Goal: Task Accomplishment & Management: Manage account settings

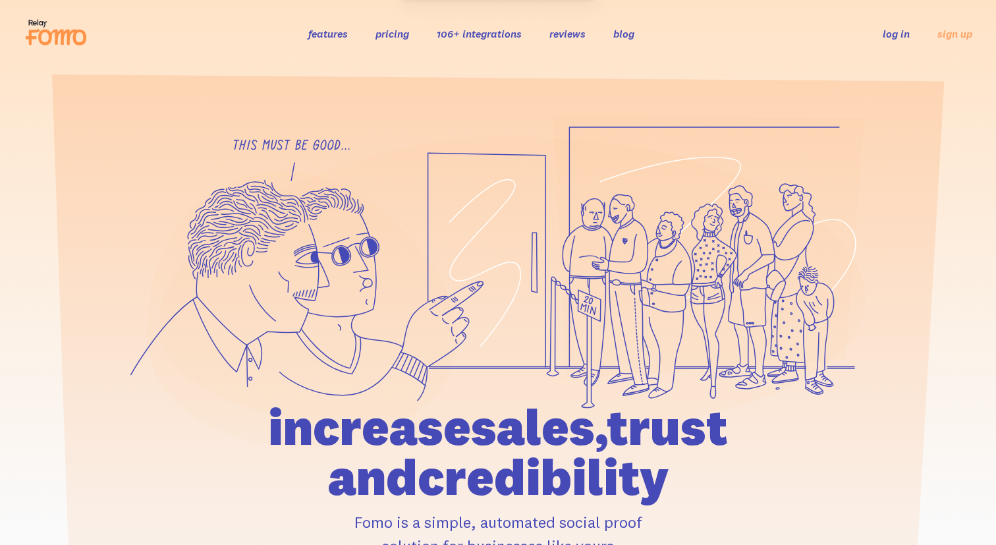
click at [886, 29] on link "log in" at bounding box center [895, 33] width 27 height 13
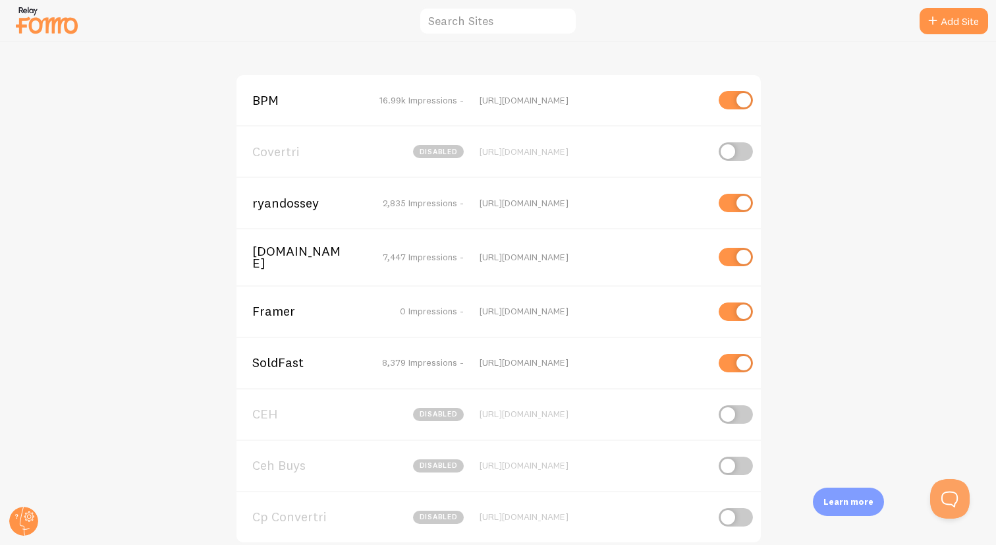
click at [268, 103] on span "BPM" at bounding box center [305, 100] width 106 height 12
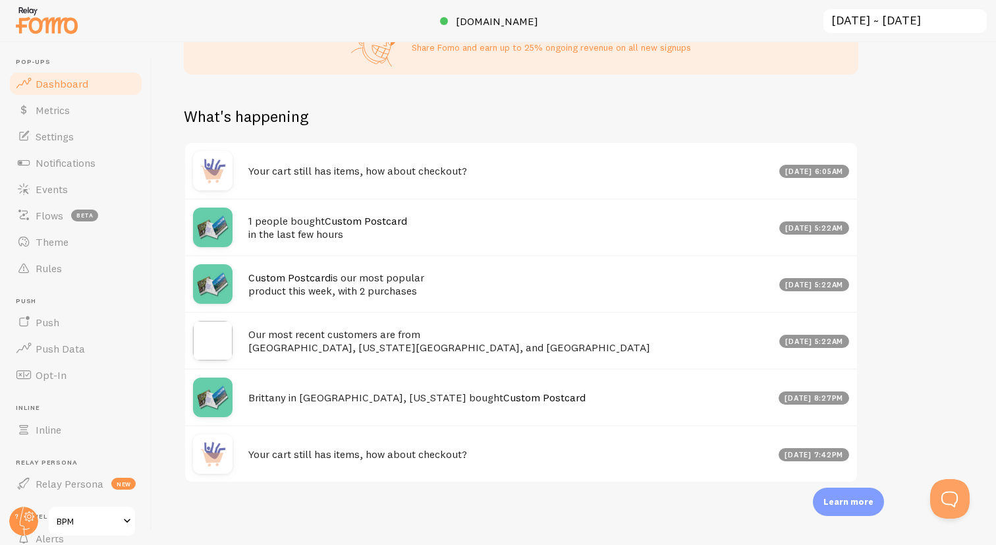
scroll to position [657, 0]
click at [860, 493] on div "Learn more" at bounding box center [848, 501] width 71 height 28
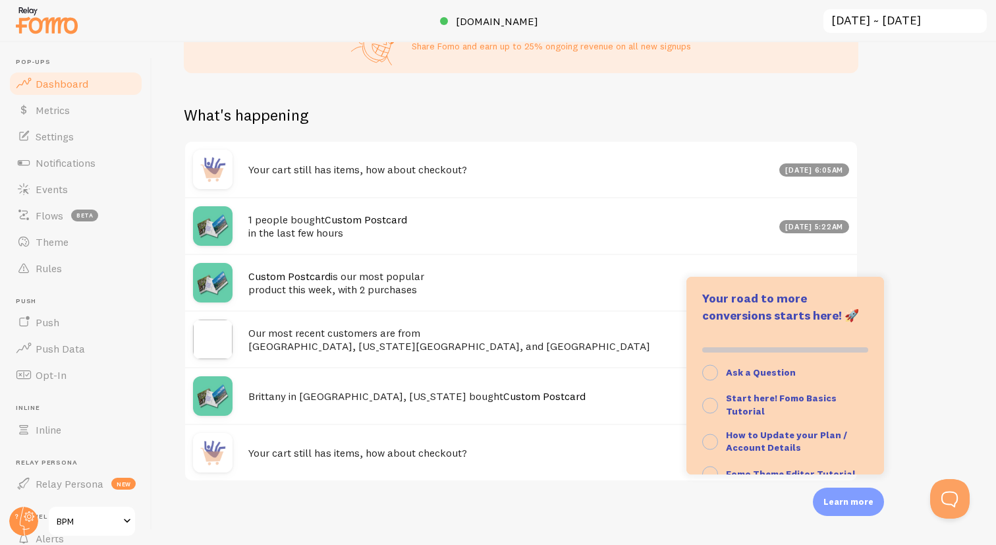
click at [943, 336] on div "Get your attributions working before 1st of July 2024 As of 1st of July 2024, G…" at bounding box center [573, 293] width 843 height 502
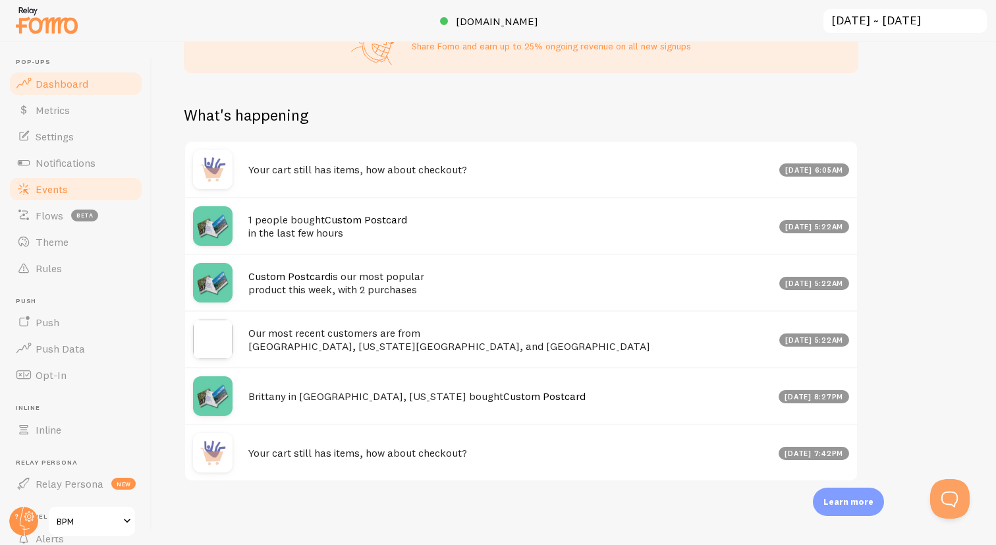
click at [44, 194] on span "Events" at bounding box center [52, 188] width 32 height 13
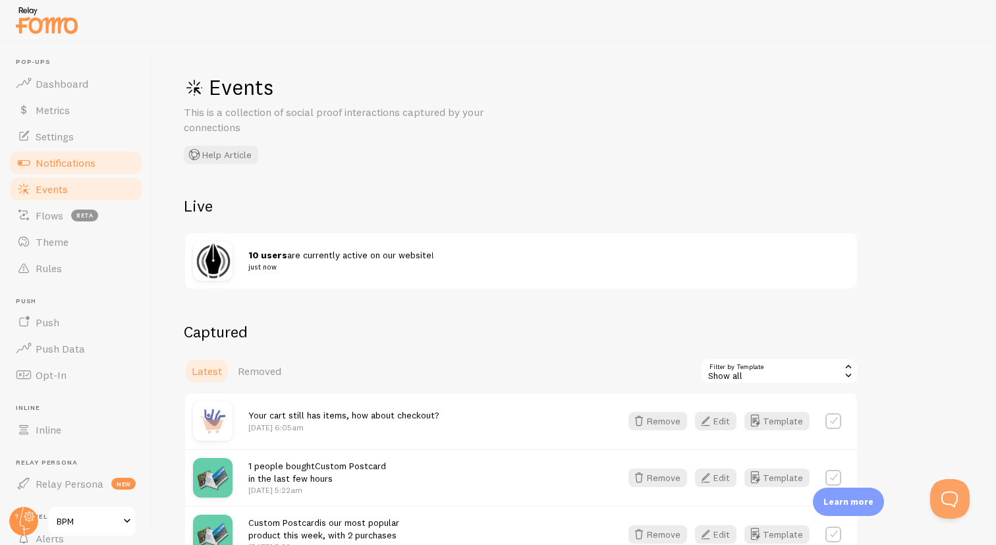
click at [61, 161] on span "Notifications" at bounding box center [66, 162] width 60 height 13
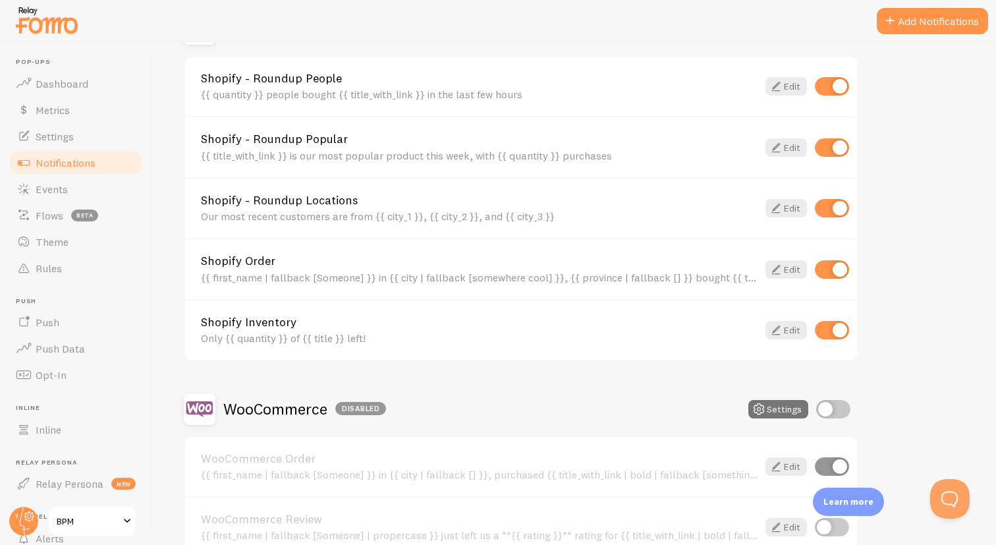
scroll to position [502, 0]
